Goal: Task Accomplishment & Management: Use online tool/utility

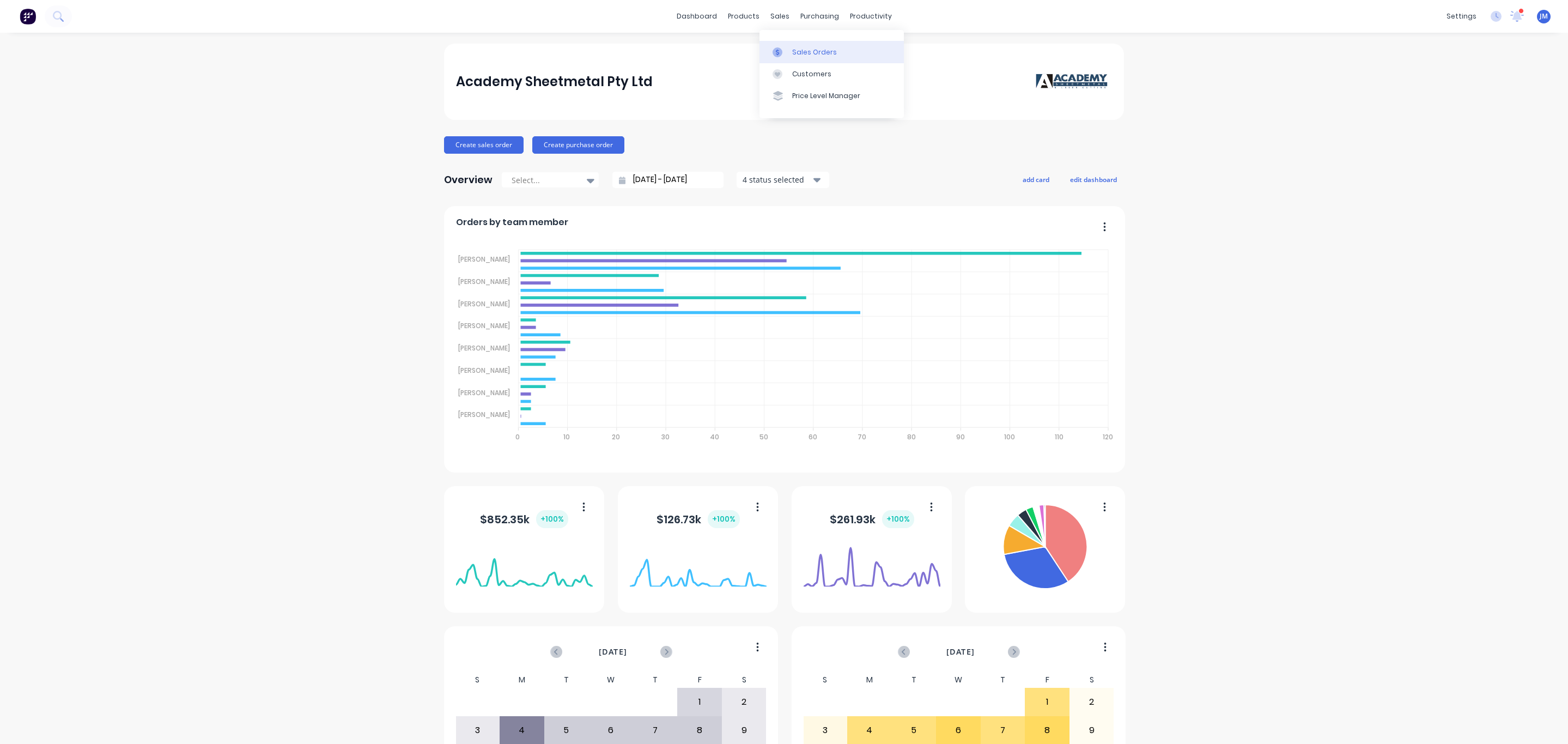
drag, startPoint x: 0, startPoint y: 0, endPoint x: 793, endPoint y: 47, distance: 794.4
click at [793, 47] on div "Sales Orders" at bounding box center [814, 52] width 45 height 10
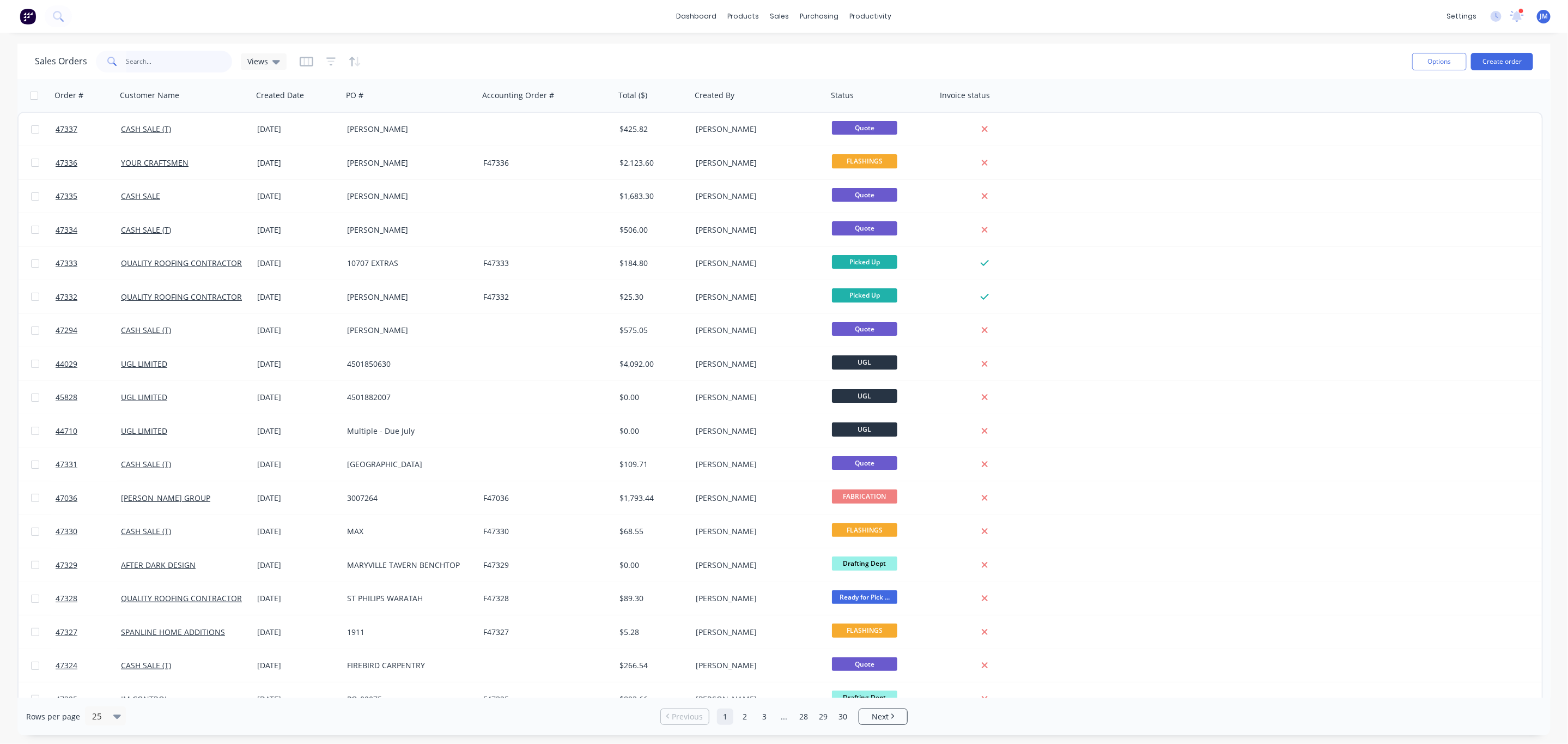
click at [171, 69] on input "text" at bounding box center [179, 62] width 106 height 22
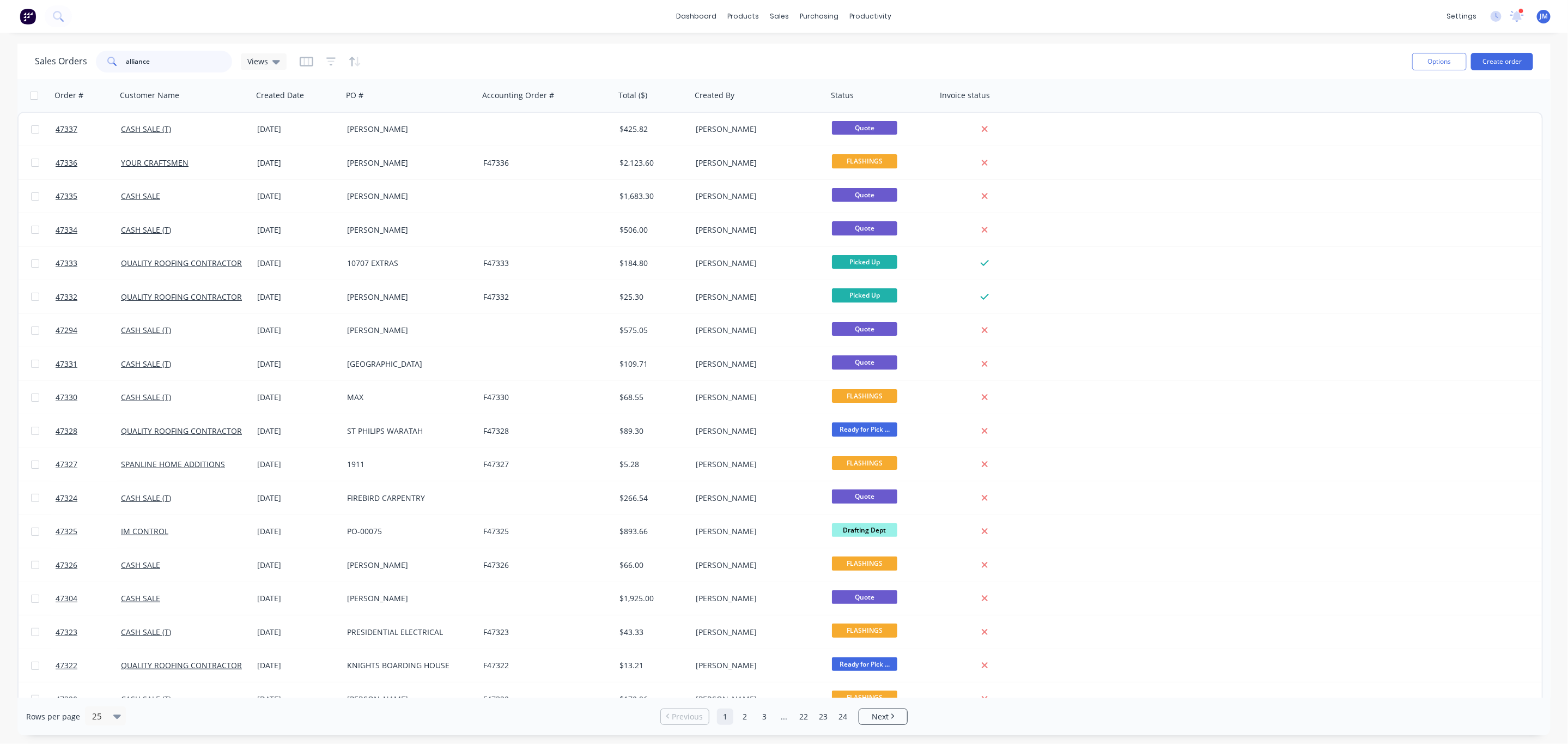
type input "alliance"
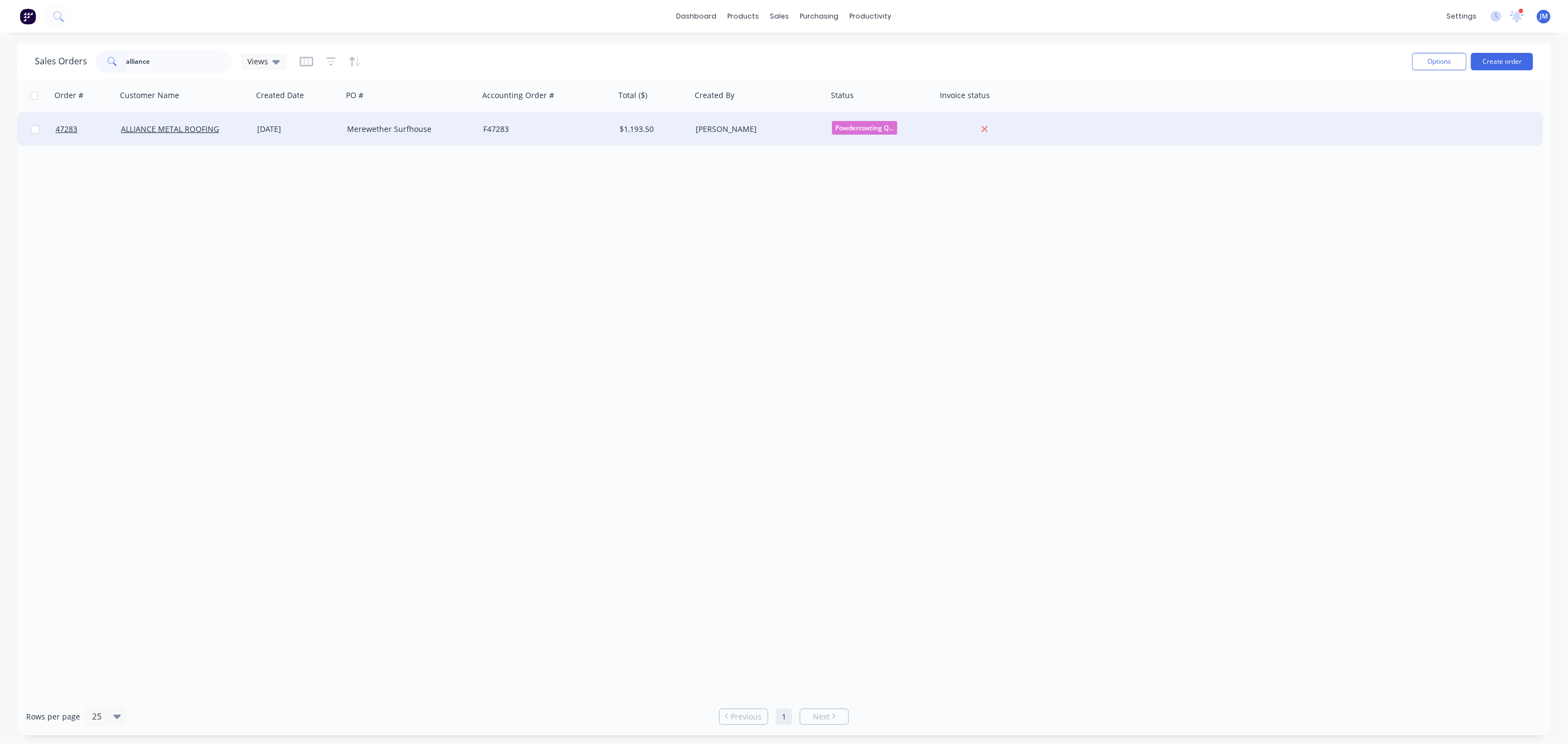
click at [247, 124] on div "ALLIANCE METAL ROOFING" at bounding box center [184, 129] width 127 height 11
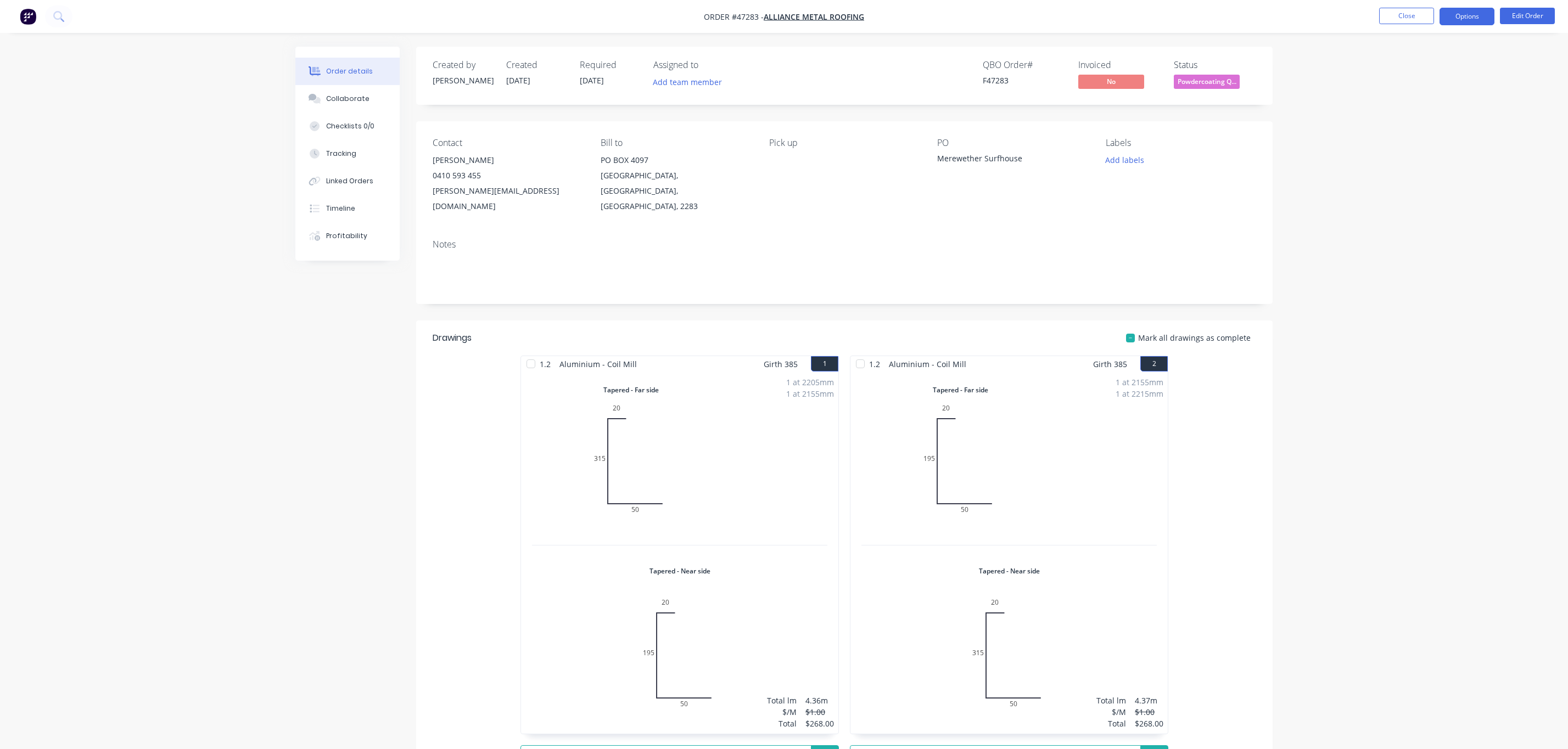
click at [1475, 22] on button "Options" at bounding box center [1467, 16] width 55 height 18
click at [1430, 130] on div "Work Order" at bounding box center [1434, 132] width 101 height 16
click at [1428, 113] on div "Without pricing" at bounding box center [1434, 110] width 101 height 16
